Goal: Transaction & Acquisition: Purchase product/service

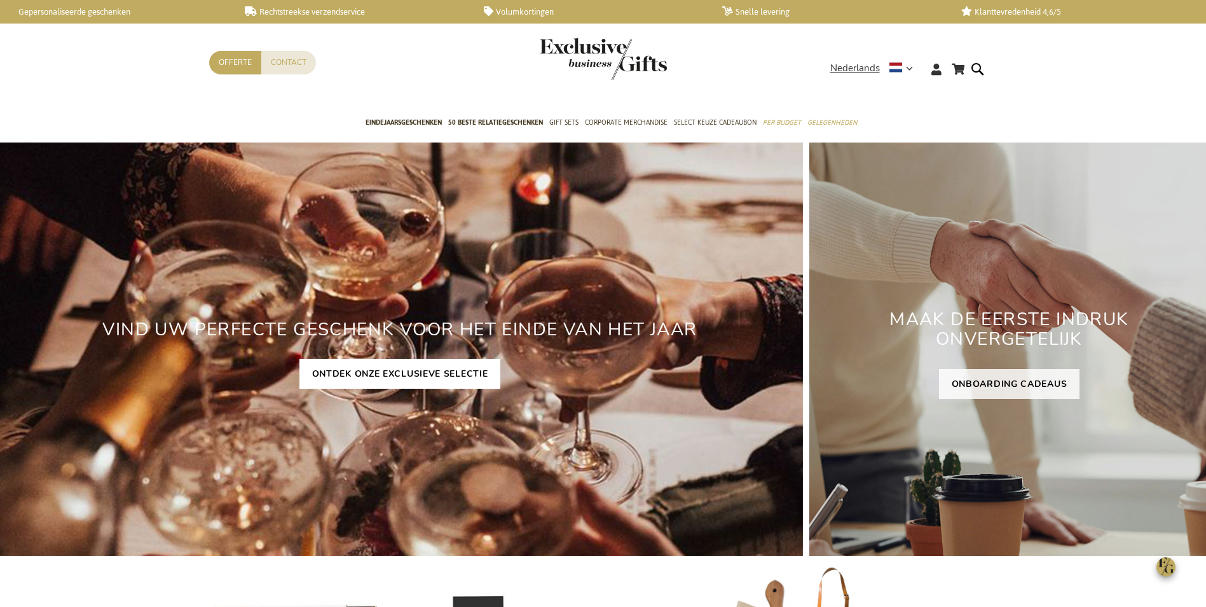
click at [387, 371] on link "ONTDEK ONZE EXCLUSIEVE SELECTIE" at bounding box center [401, 374] width 202 height 30
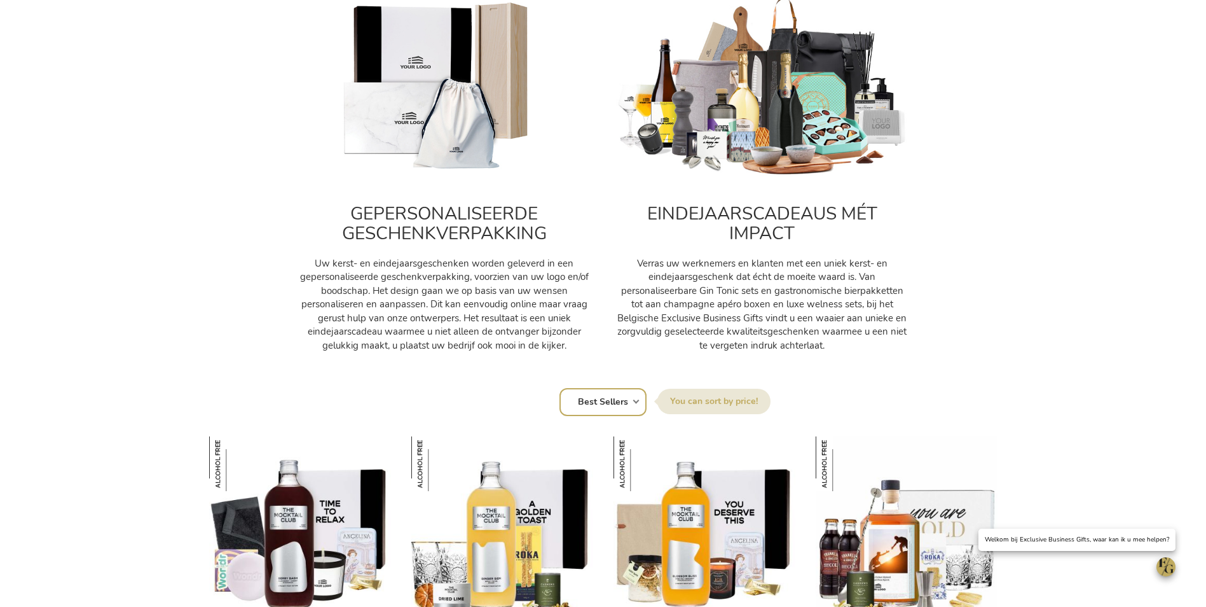
scroll to position [509, 0]
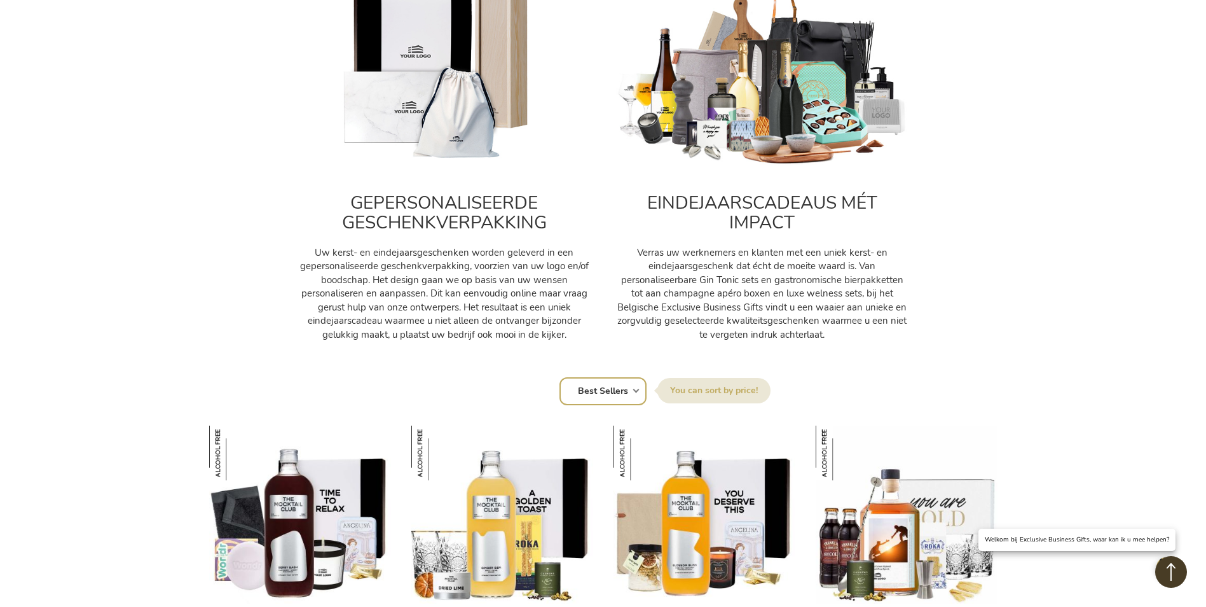
click at [776, 91] on img at bounding box center [762, 76] width 293 height 183
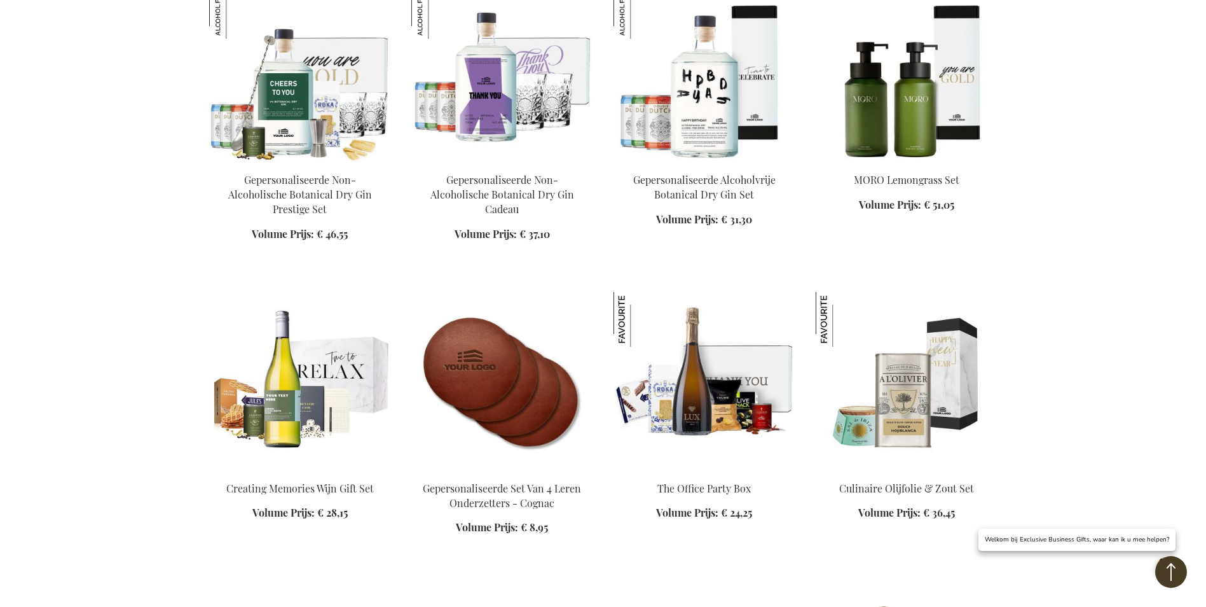
scroll to position [1653, 0]
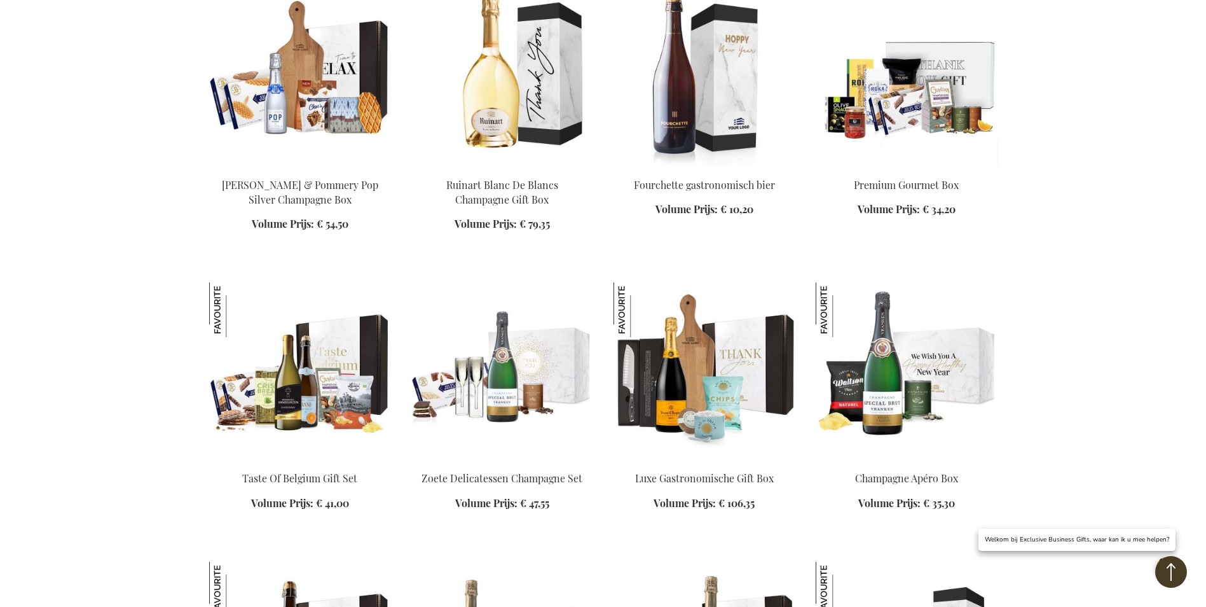
scroll to position [2480, 0]
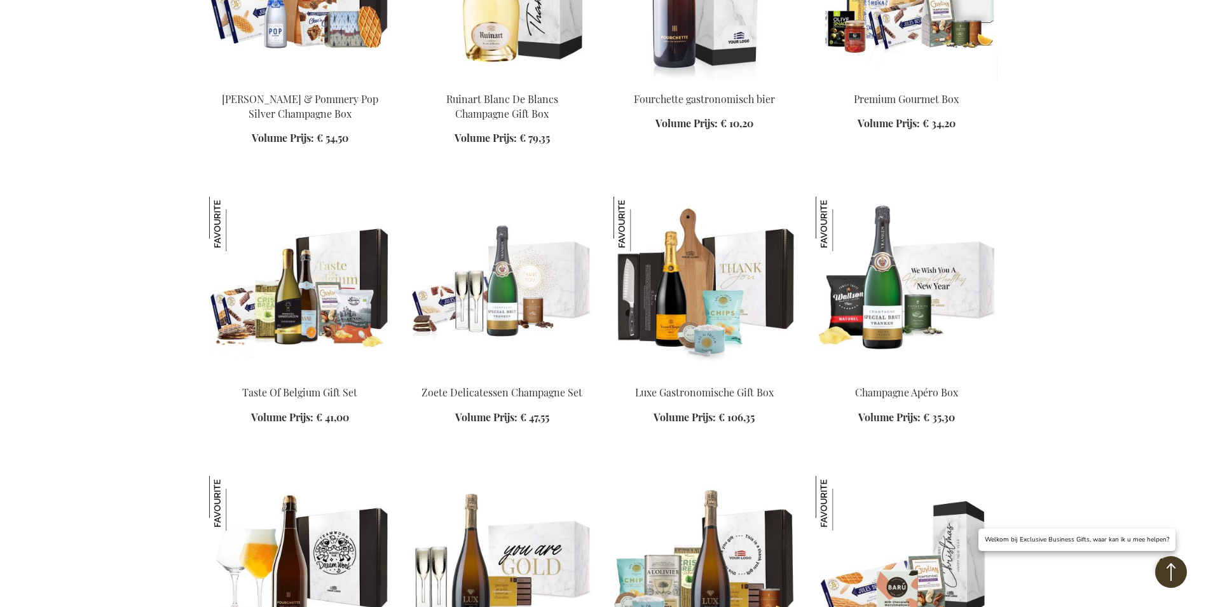
scroll to position [2798, 0]
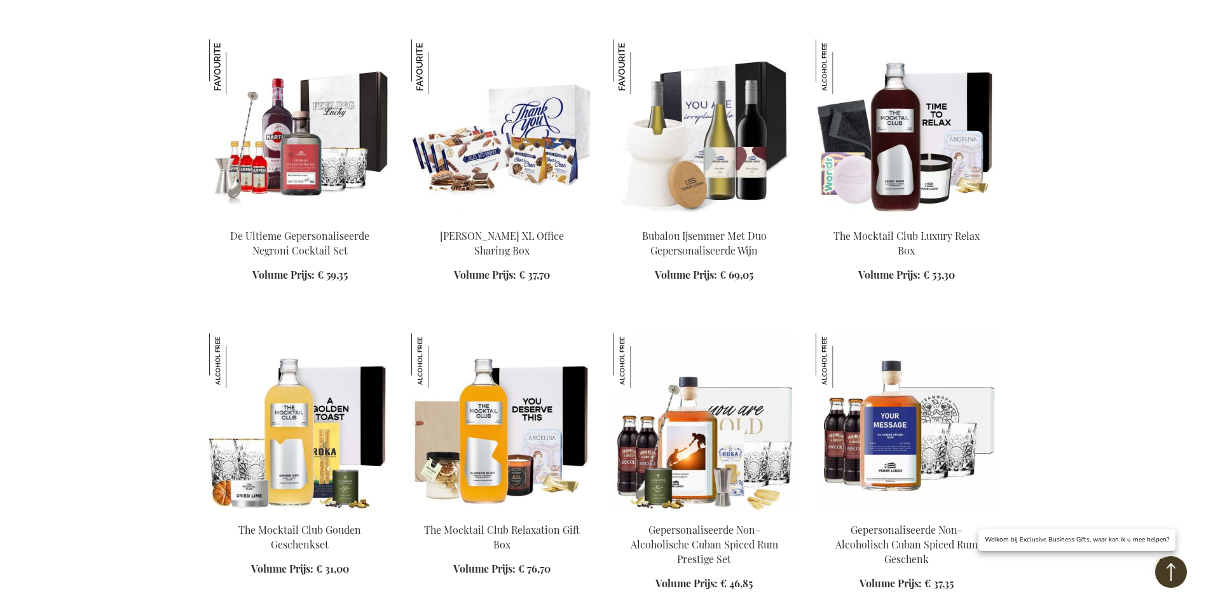
scroll to position [3561, 0]
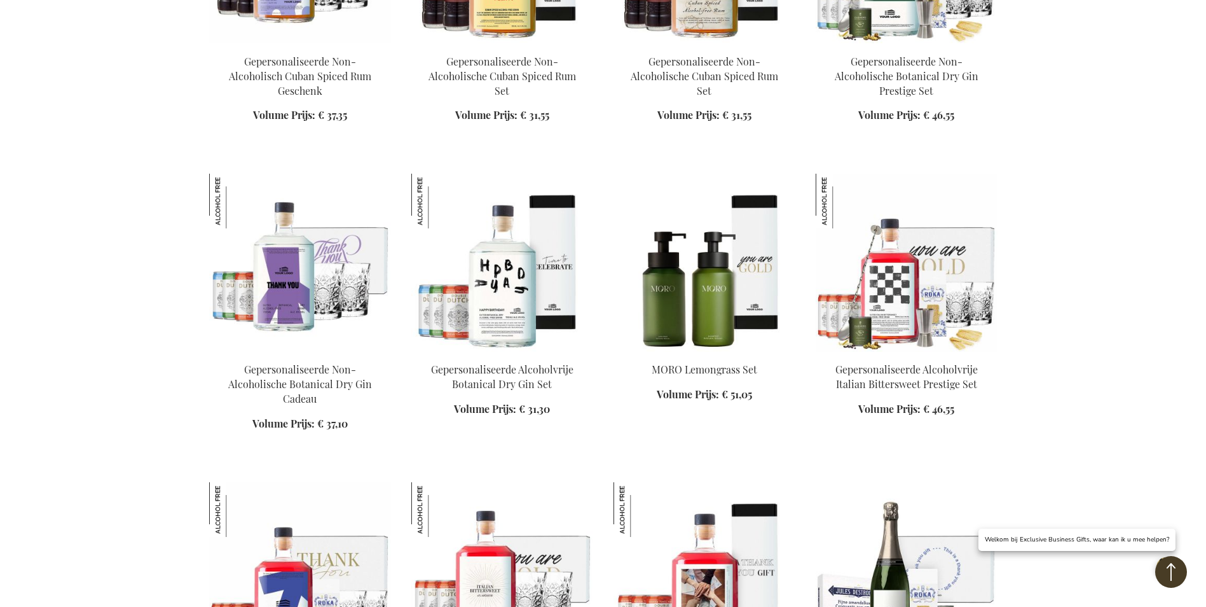
scroll to position [4451, 0]
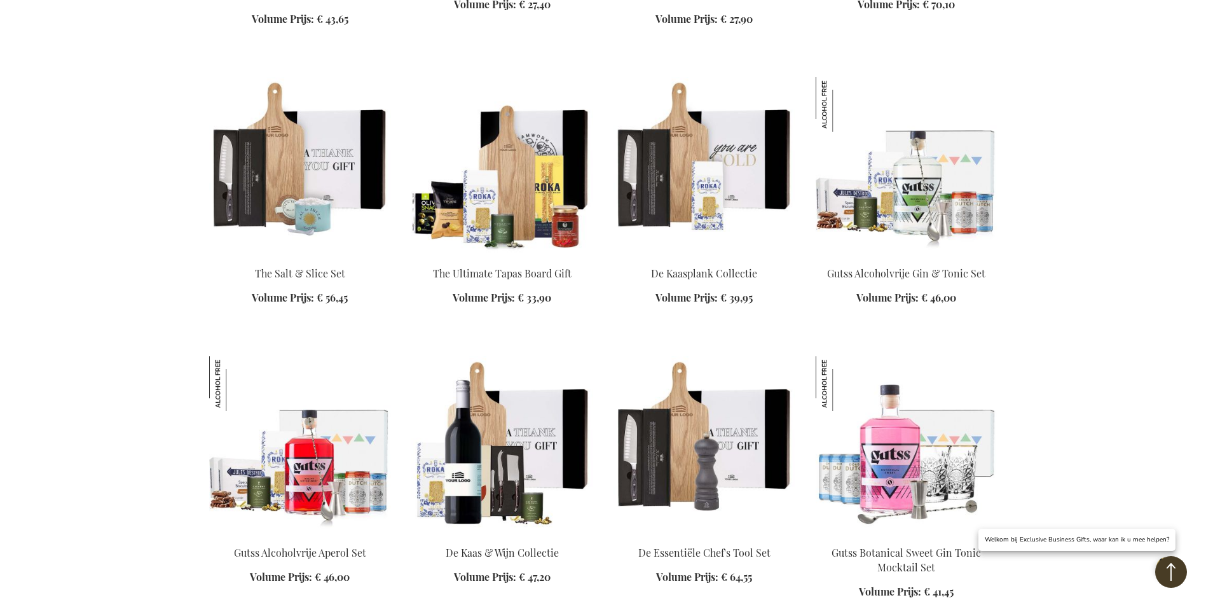
scroll to position [5342, 0]
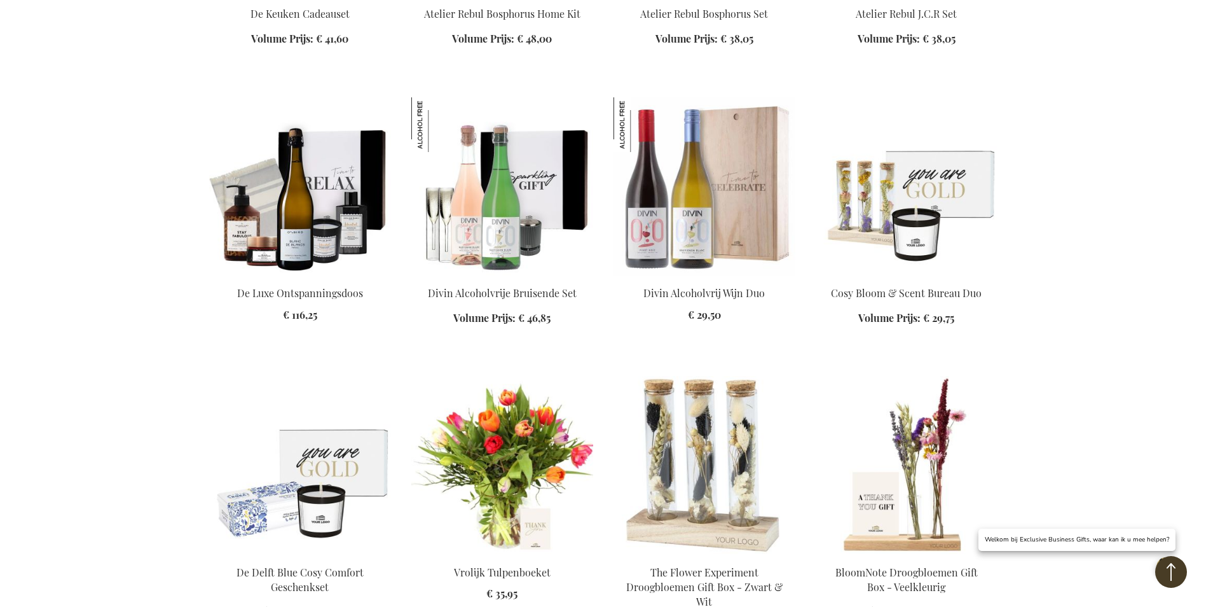
scroll to position [6741, 0]
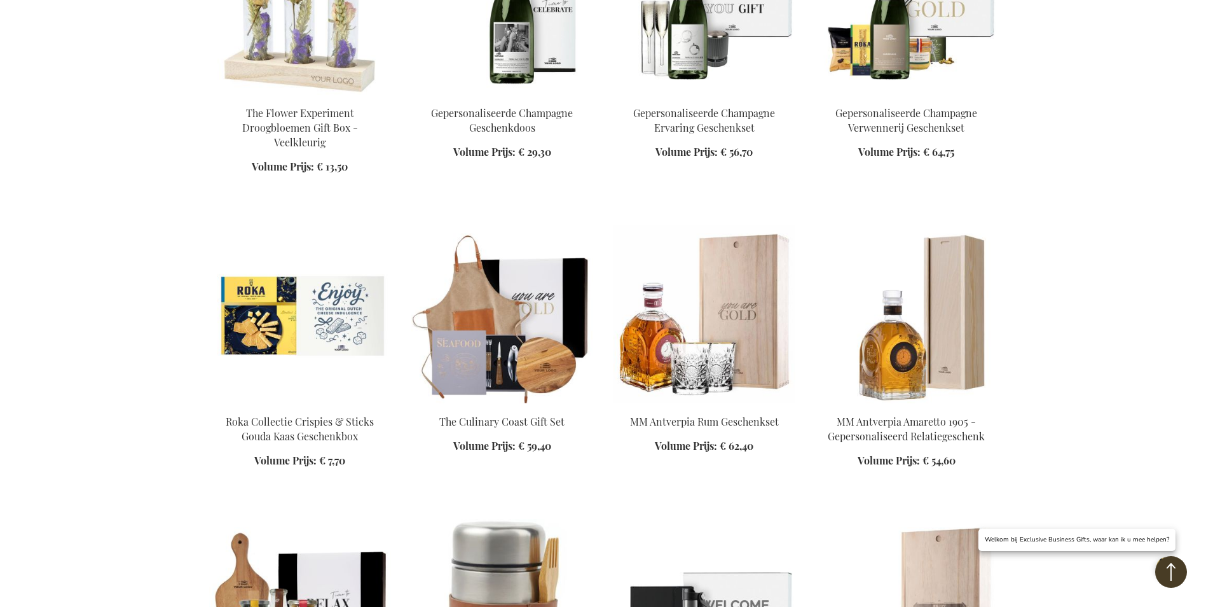
scroll to position [7822, 0]
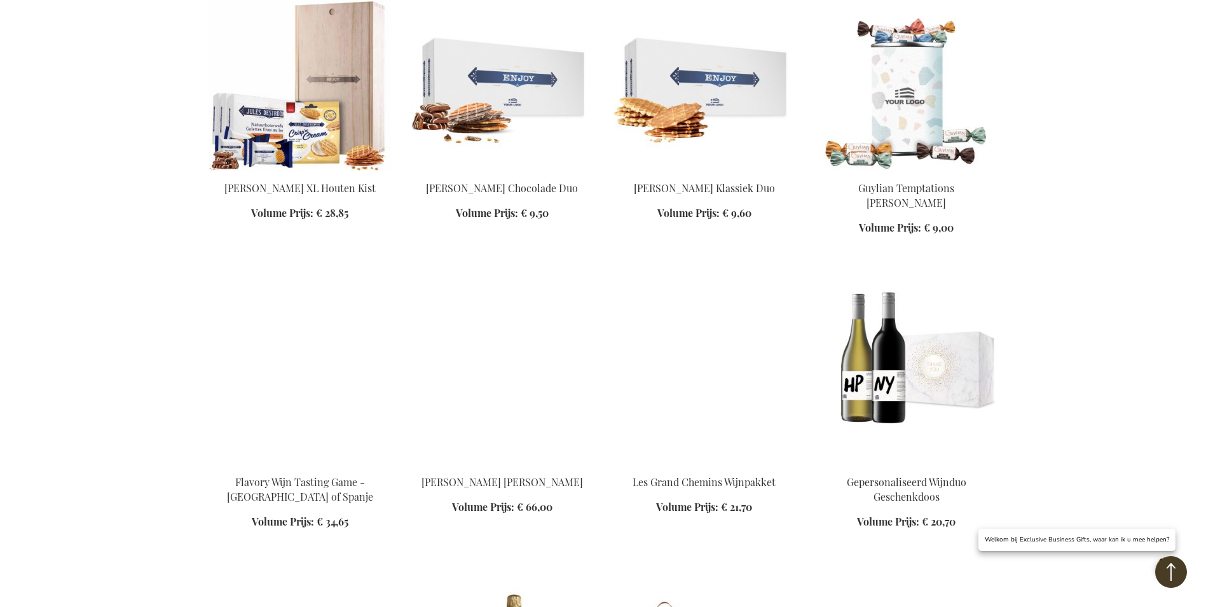
scroll to position [8330, 0]
